Goal: Information Seeking & Learning: Understand process/instructions

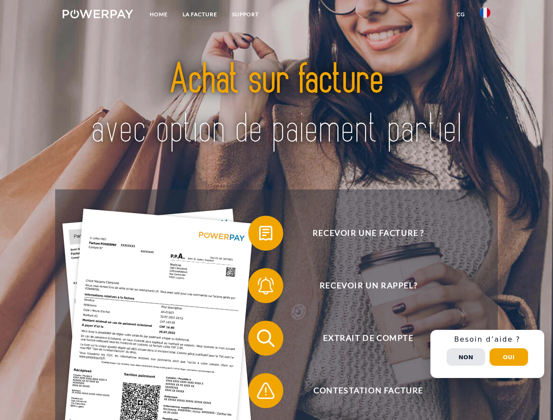
click at [98, 15] on img at bounding box center [98, 14] width 71 height 9
click at [485, 15] on img at bounding box center [485, 12] width 11 height 11
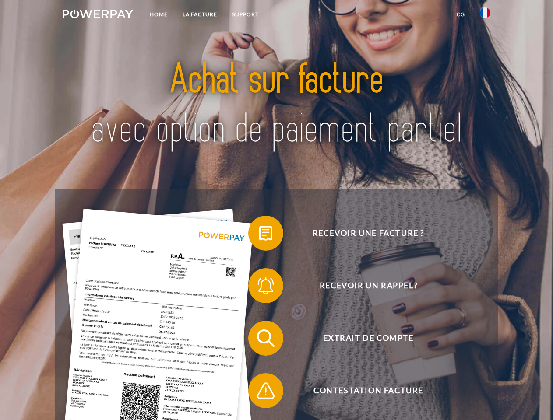
click at [461, 14] on link "CG" at bounding box center [460, 15] width 23 height 16
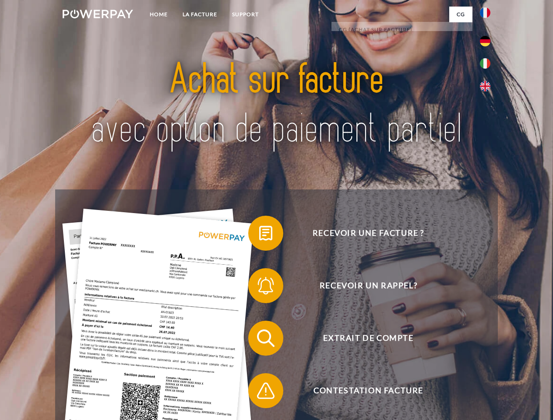
click at [259, 235] on span at bounding box center [253, 234] width 44 height 44
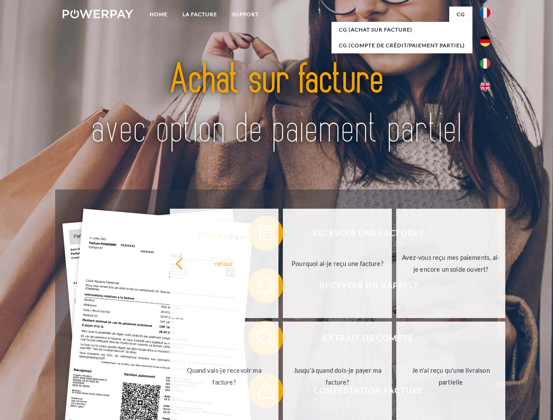
click at [259, 288] on div "Recevoir une facture ? Recevoir un rappel? Extrait de compte retour" at bounding box center [276, 365] width 442 height 350
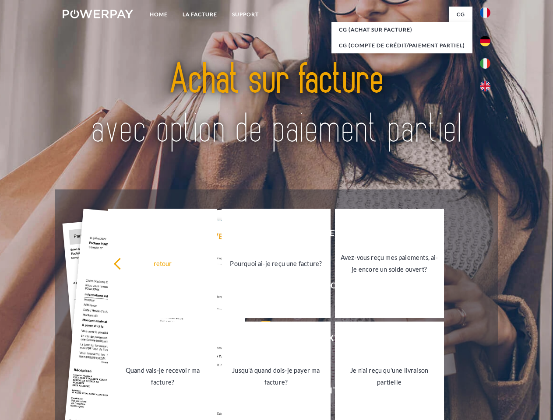
click at [259, 340] on link "Jusqu'à quand dois-je payer ma facture?" at bounding box center [276, 376] width 109 height 109
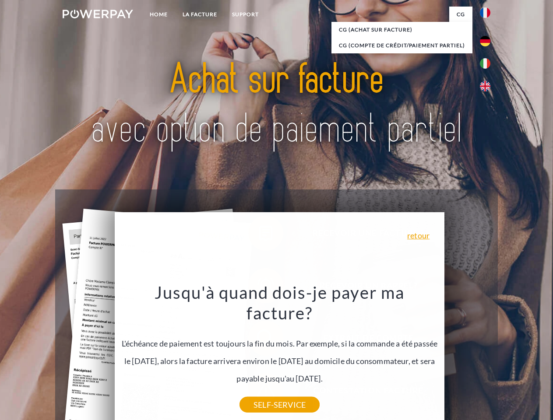
click at [259, 393] on div "Recevoir une facture ? Recevoir un rappel? Extrait de compte retour" at bounding box center [276, 365] width 442 height 350
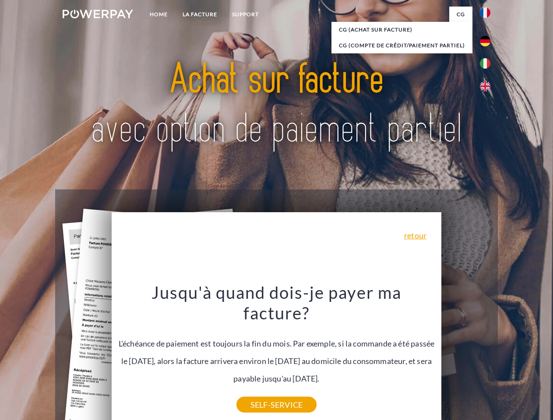
click at [487, 354] on div "Recevoir une facture ? Recevoir un rappel? Extrait de compte retour" at bounding box center [276, 365] width 442 height 350
click at [466, 356] on span "Extrait de compte" at bounding box center [368, 338] width 215 height 35
click at [509, 357] on header "Home LA FACTURE Support" at bounding box center [276, 302] width 553 height 605
